Goal: Transaction & Acquisition: Purchase product/service

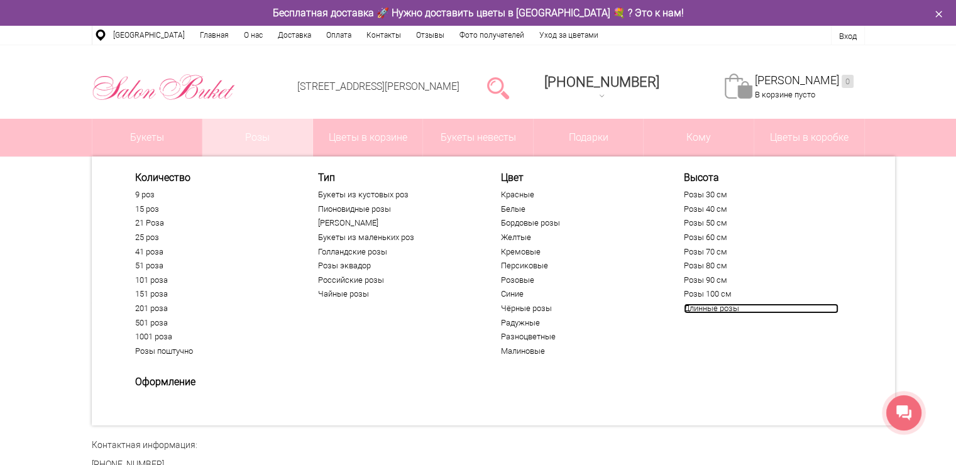
click at [716, 308] on link "Длинные розы" at bounding box center [761, 308] width 155 height 10
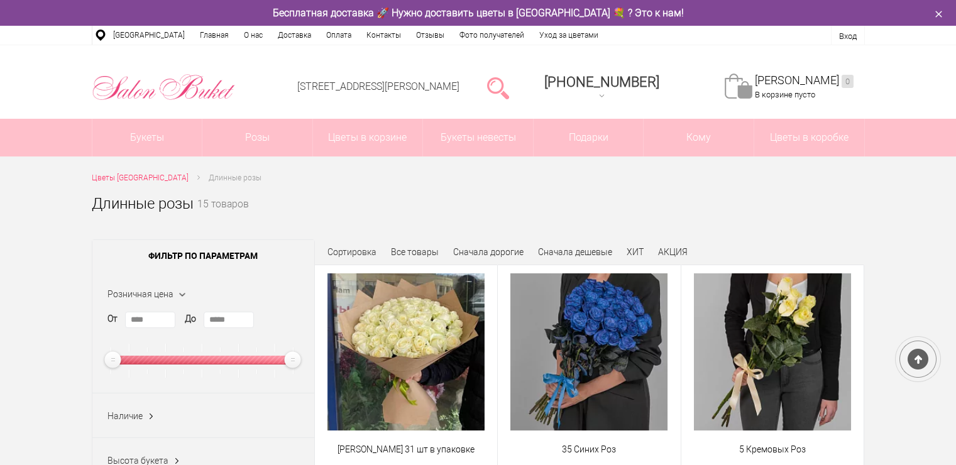
scroll to position [126, 0]
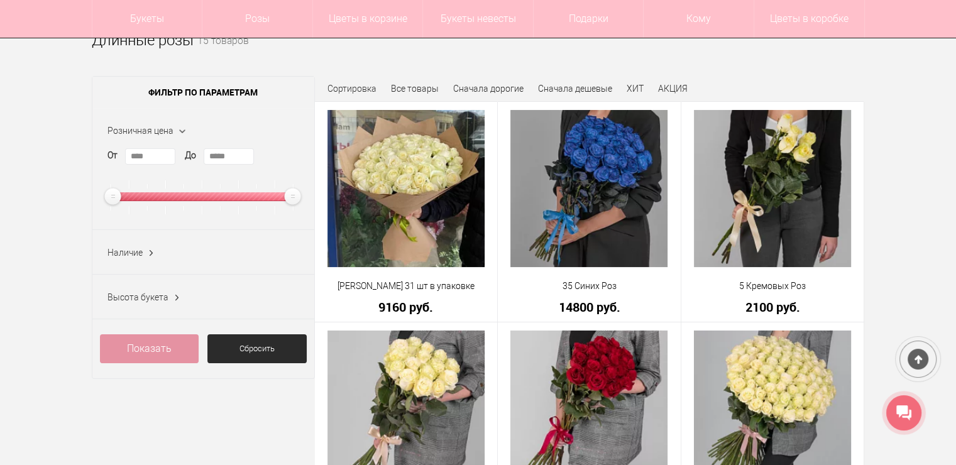
click at [146, 297] on span "Высота букета" at bounding box center [137, 297] width 61 height 10
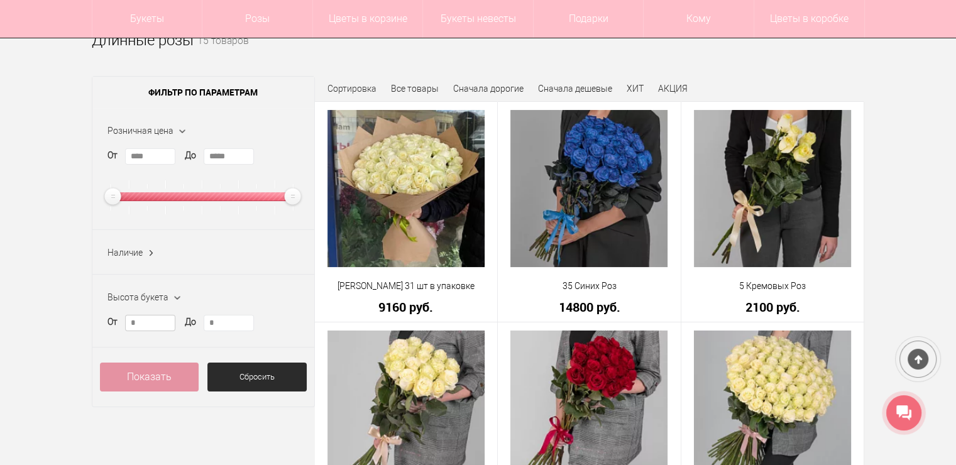
click at [146, 324] on input "*" at bounding box center [150, 323] width 50 height 16
type input "*"
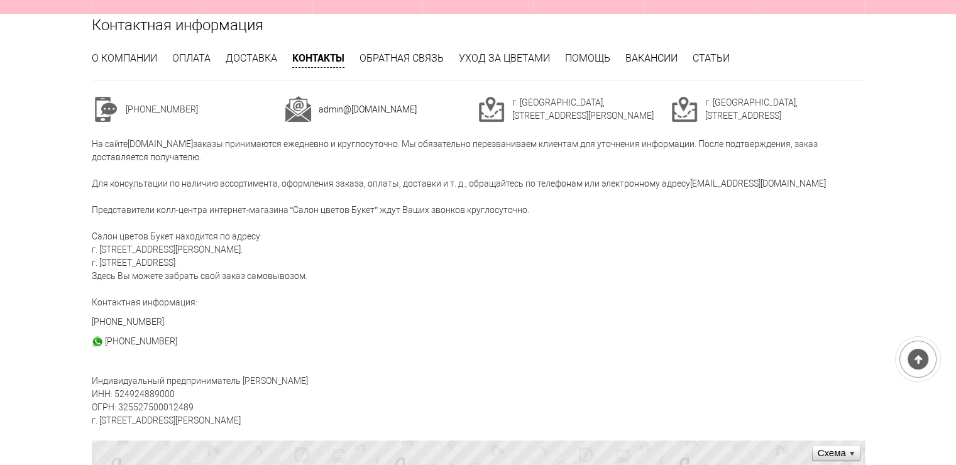
scroll to position [63, 0]
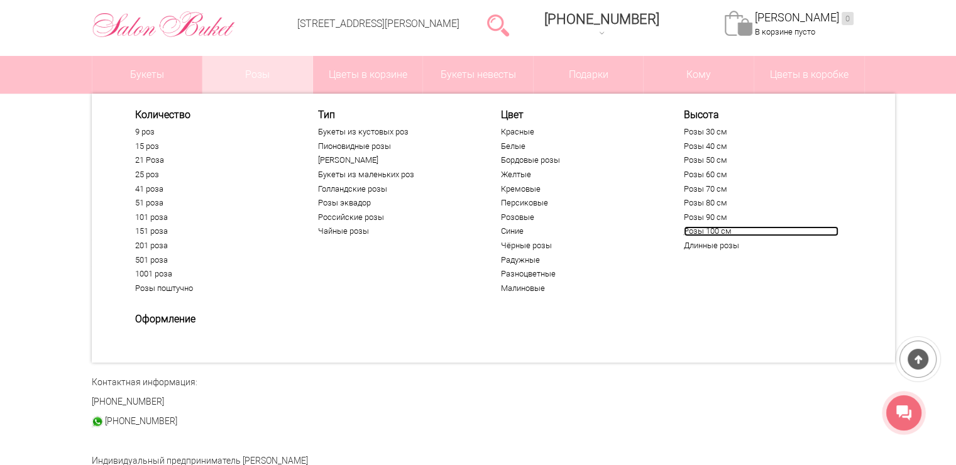
click at [719, 231] on link "Розы 100 см" at bounding box center [761, 231] width 155 height 10
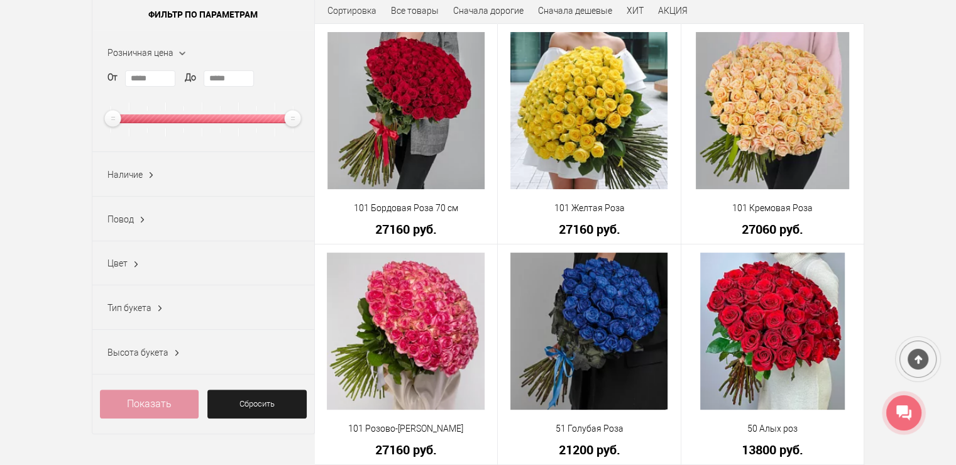
scroll to position [251, 0]
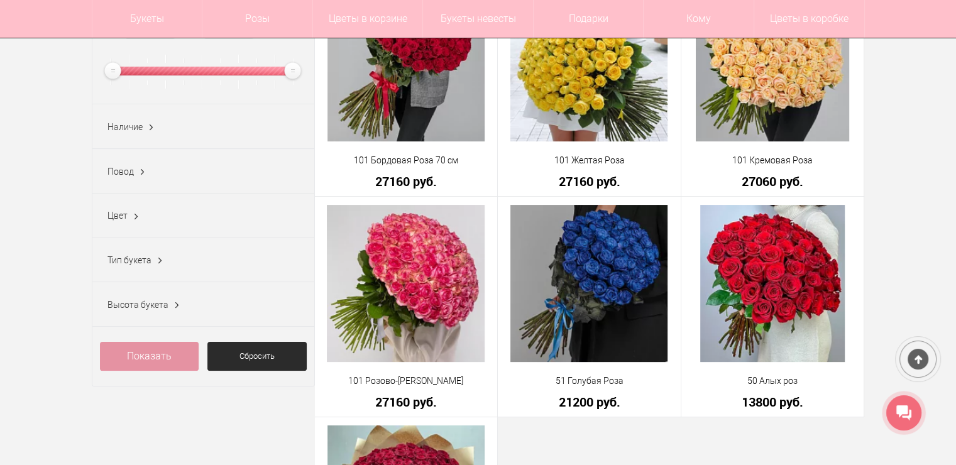
click at [145, 215] on div "Цвет Красный (1)" at bounding box center [203, 215] width 222 height 45
click at [125, 214] on span "Цвет" at bounding box center [117, 215] width 20 height 10
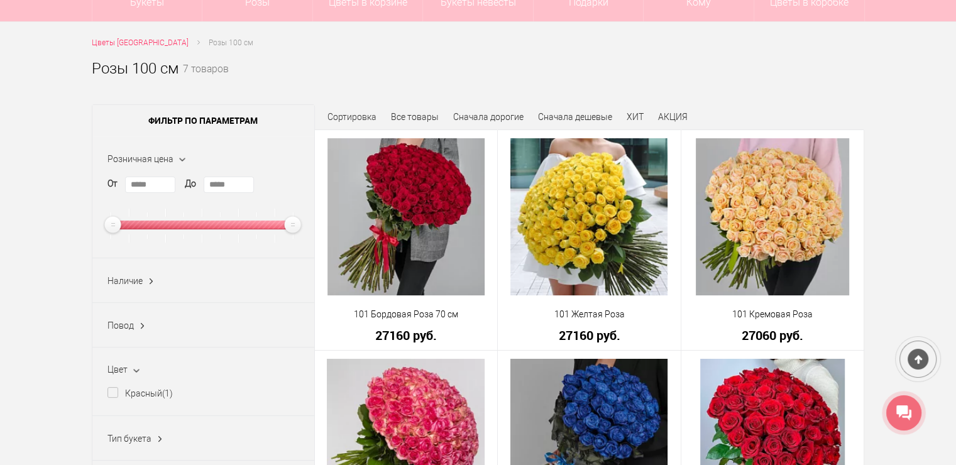
scroll to position [63, 0]
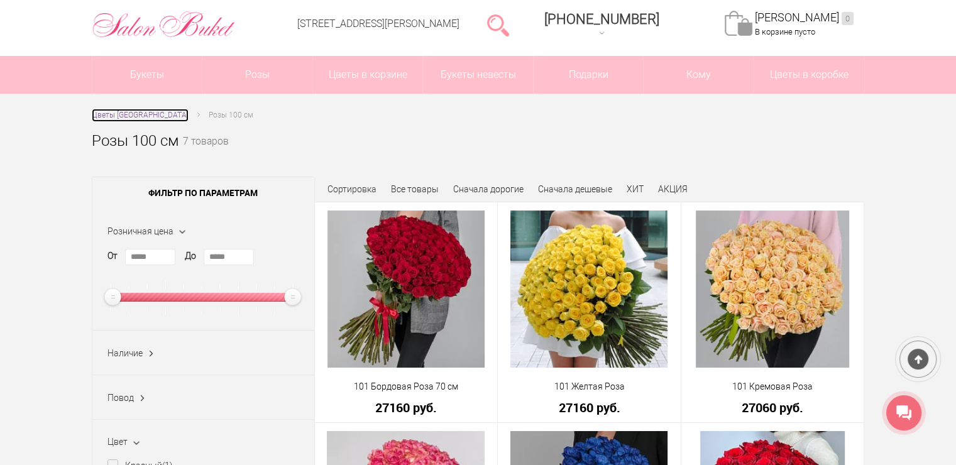
click at [160, 114] on span "Цветы [GEOGRAPHIC_DATA]" at bounding box center [140, 115] width 97 height 9
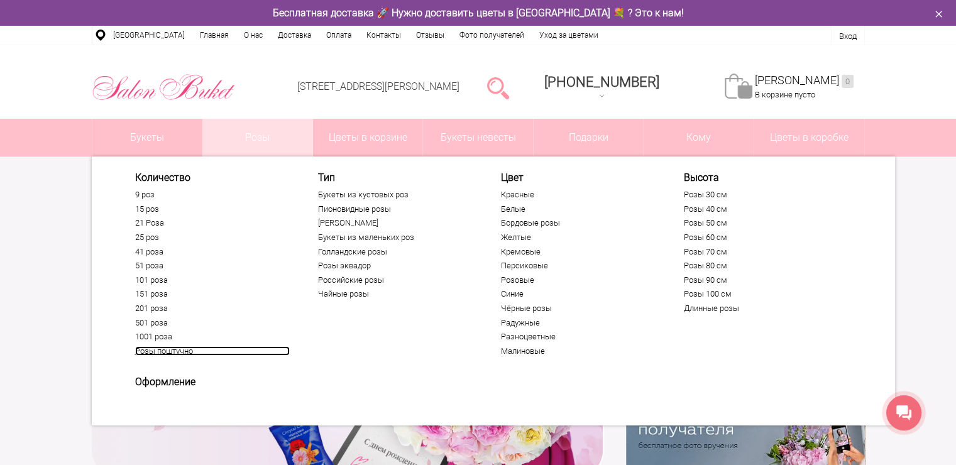
click at [174, 355] on link "Розы поштучно" at bounding box center [212, 351] width 155 height 10
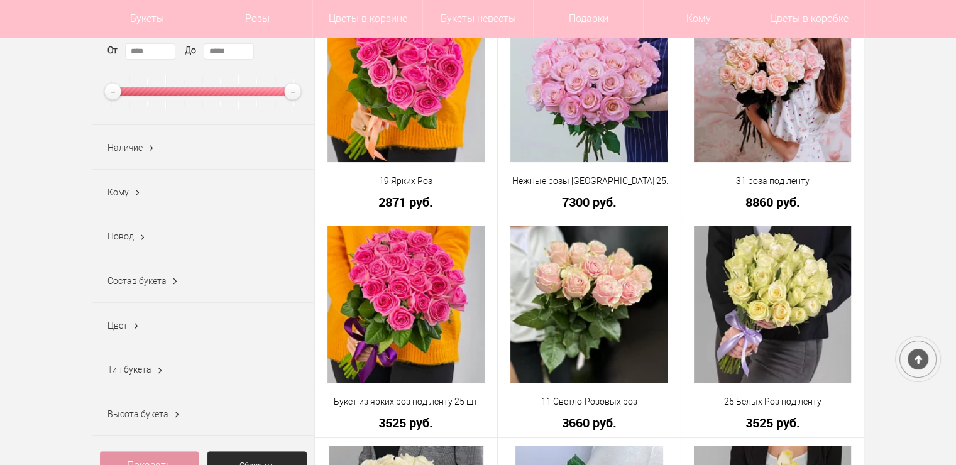
scroll to position [251, 0]
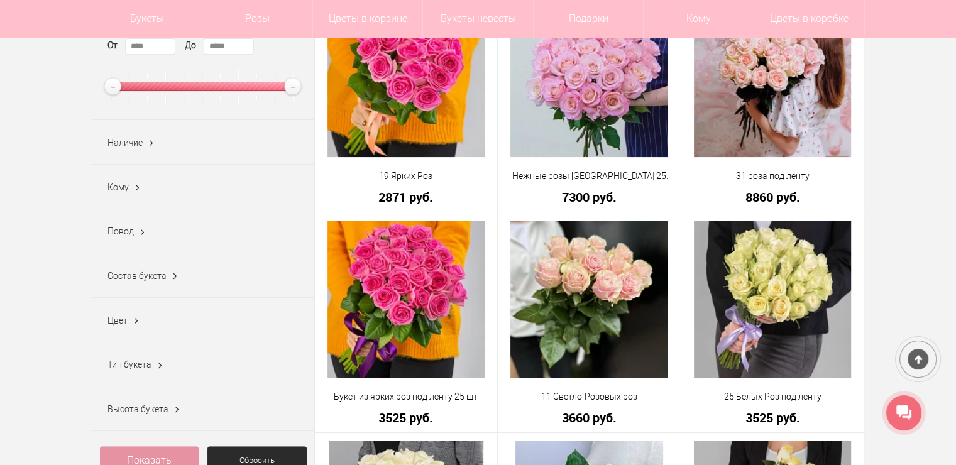
click at [168, 323] on div "Цвет Бело-розовый (1) Белый (2) Красный (2) Малиновый (1) Персиковый (1) Радужн…" at bounding box center [203, 320] width 222 height 45
click at [126, 318] on span "Цвет" at bounding box center [117, 320] width 20 height 10
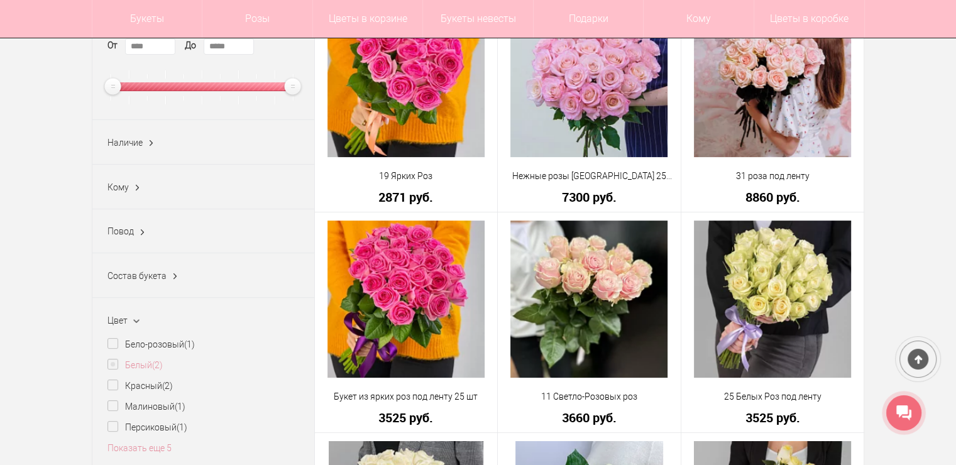
click at [107, 361] on label "Белый (2)" at bounding box center [134, 365] width 55 height 13
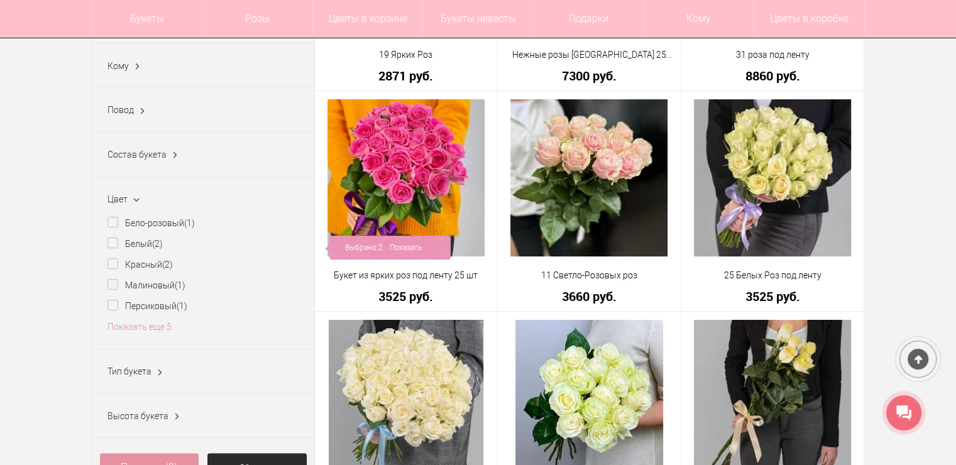
scroll to position [440, 0]
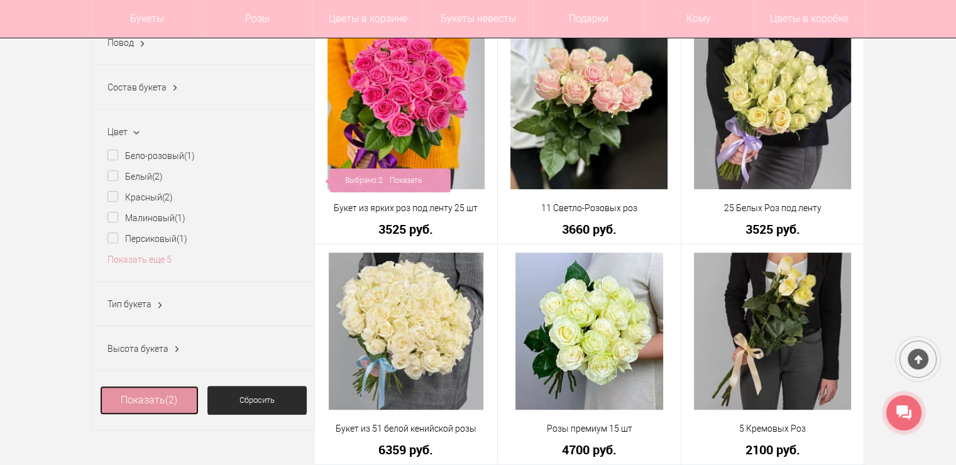
click at [157, 395] on link "Показать (2)" at bounding box center [149, 400] width 99 height 29
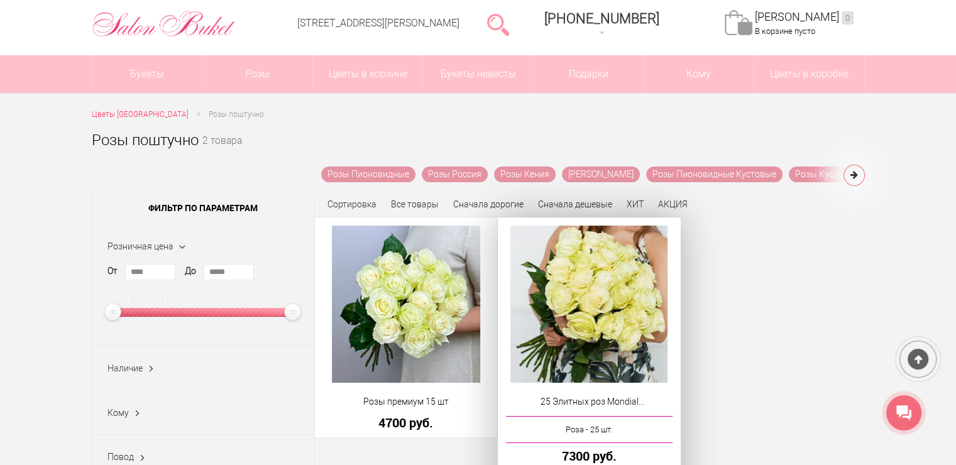
scroll to position [126, 0]
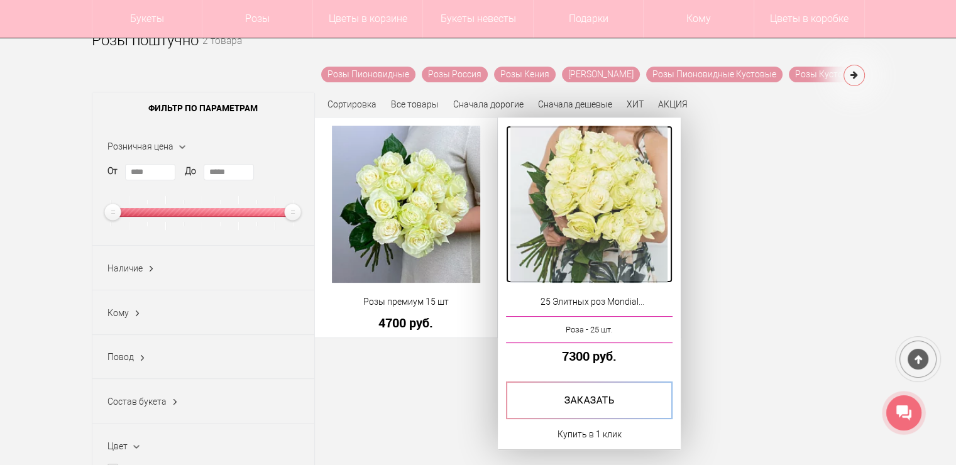
click at [603, 208] on img at bounding box center [588, 204] width 157 height 157
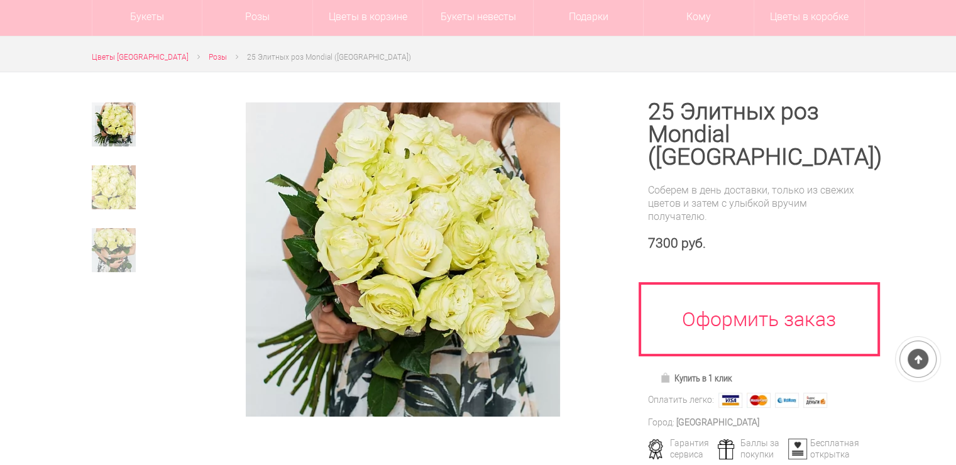
scroll to position [126, 0]
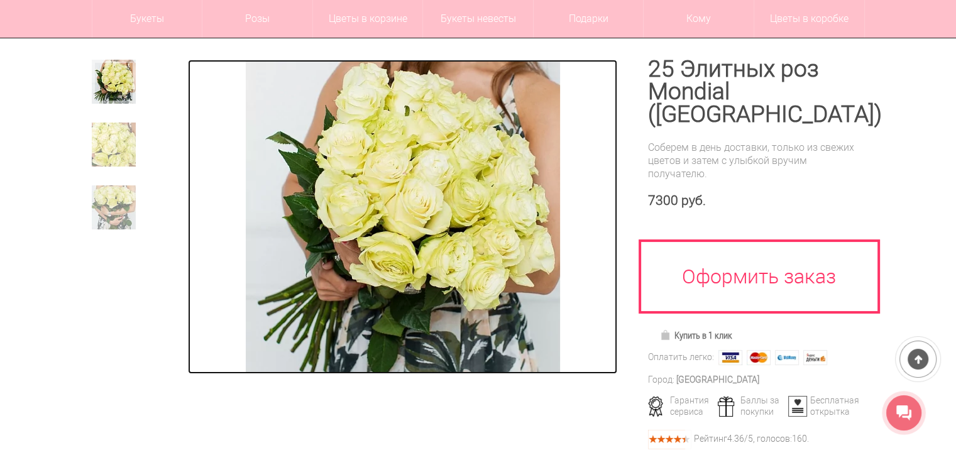
click at [410, 191] on img at bounding box center [403, 217] width 314 height 314
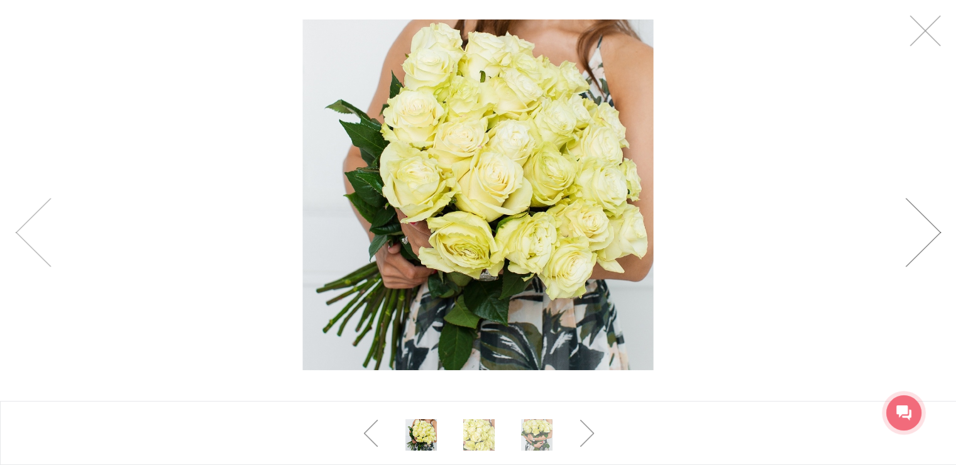
click at [927, 236] on link at bounding box center [923, 232] width 36 height 69
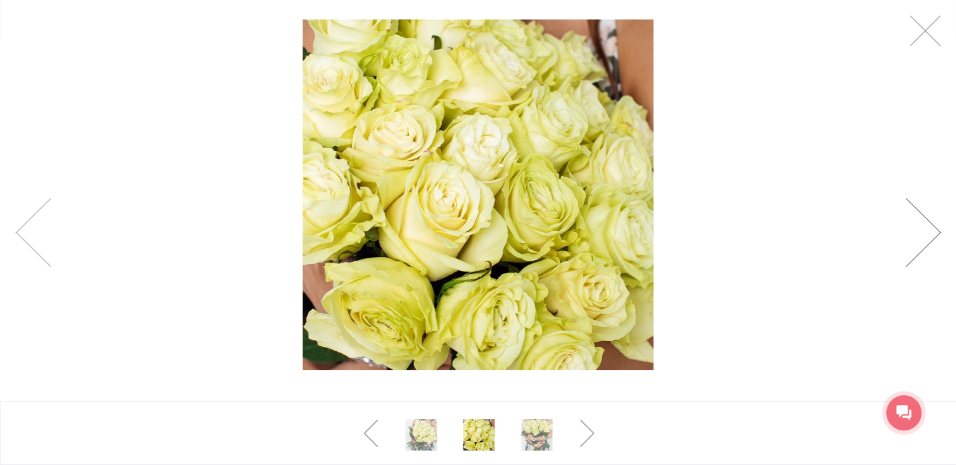
click at [927, 236] on link at bounding box center [923, 232] width 36 height 69
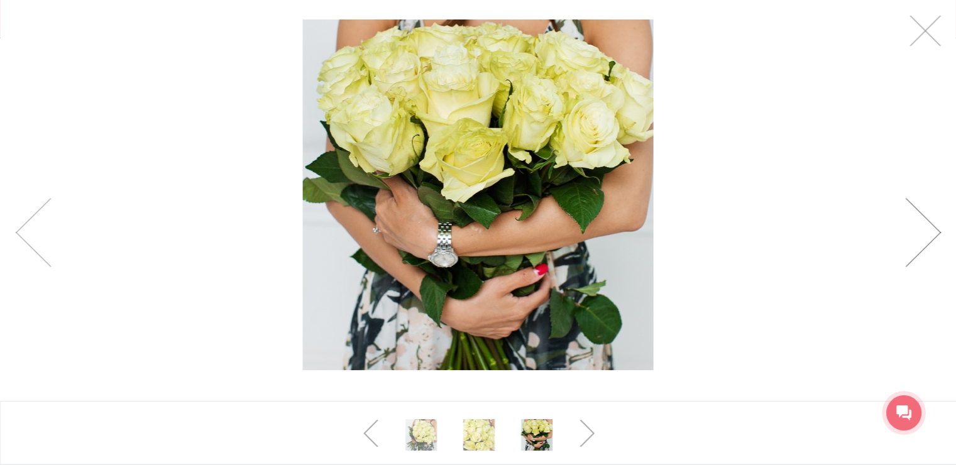
click at [925, 236] on link at bounding box center [923, 232] width 36 height 69
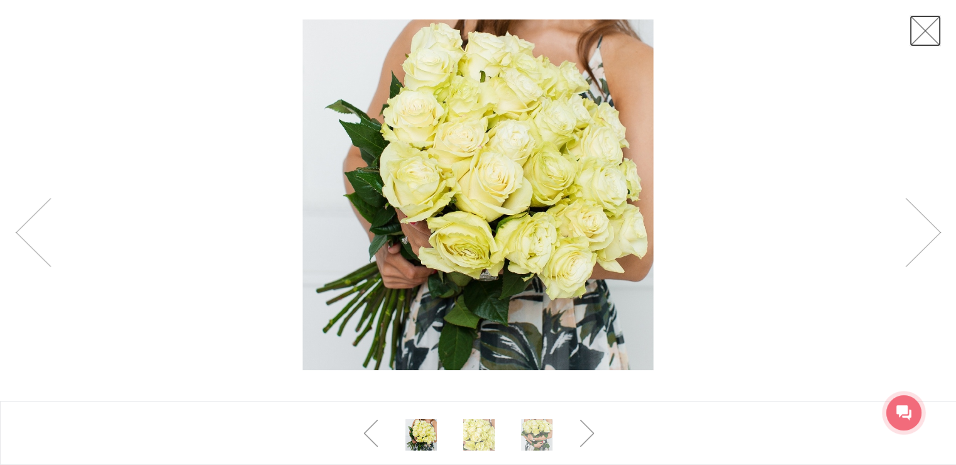
click at [930, 28] on link at bounding box center [924, 30] width 31 height 31
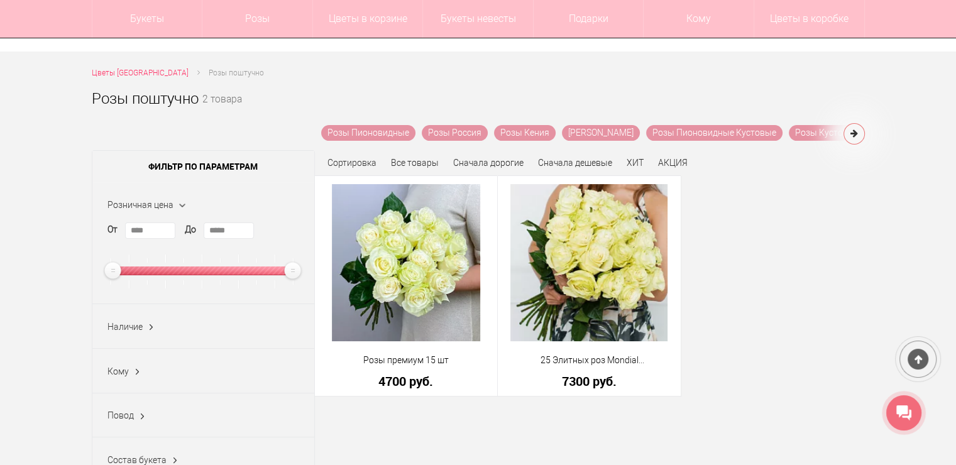
scroll to position [126, 0]
